Goal: Information Seeking & Learning: Find specific page/section

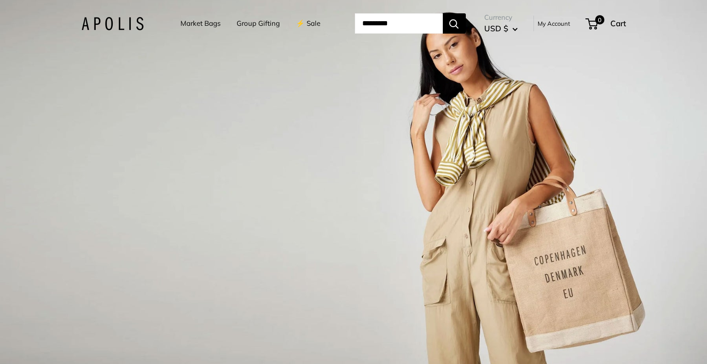
click at [300, 26] on link "⚡️ Sale" at bounding box center [308, 23] width 24 height 13
click at [304, 25] on link "⚡️ Sale" at bounding box center [308, 23] width 24 height 13
click at [386, 23] on input "Search..." at bounding box center [399, 23] width 88 height 20
type input "*******"
click at [443, 13] on button "Search" at bounding box center [454, 23] width 23 height 20
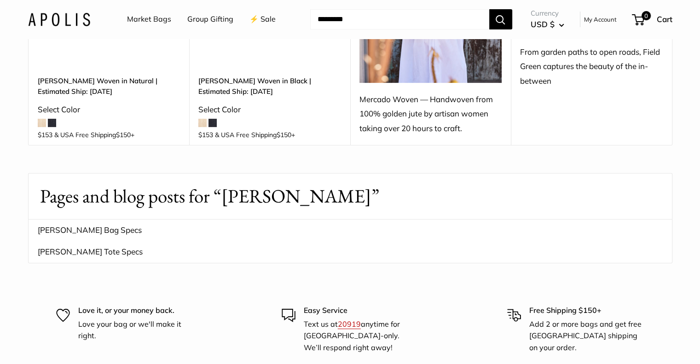
scroll to position [261, 0]
